Goal: Transaction & Acquisition: Purchase product/service

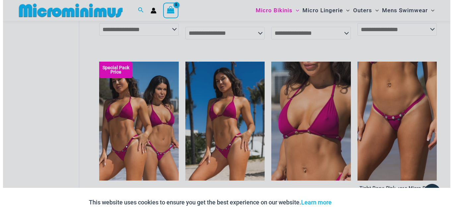
scroll to position [549, 0]
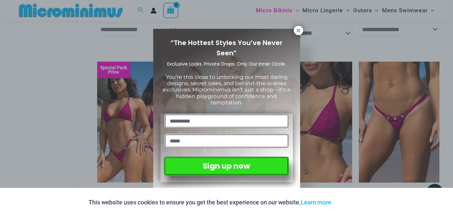
click at [298, 32] on icon at bounding box center [299, 31] width 4 height 4
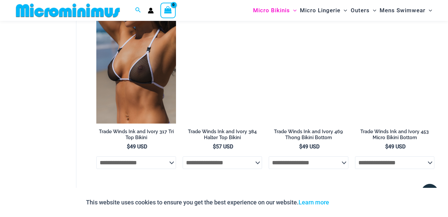
scroll to position [983, 0]
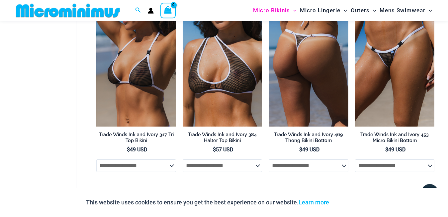
click at [306, 91] on img at bounding box center [308, 67] width 79 height 119
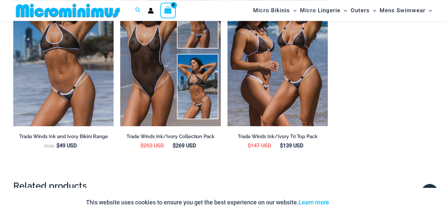
scroll to position [741, 0]
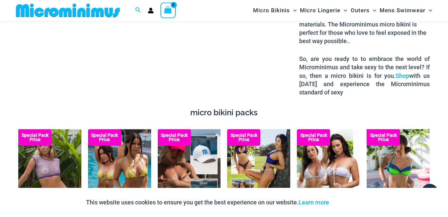
scroll to position [1008, 0]
